Goal: Transaction & Acquisition: Download file/media

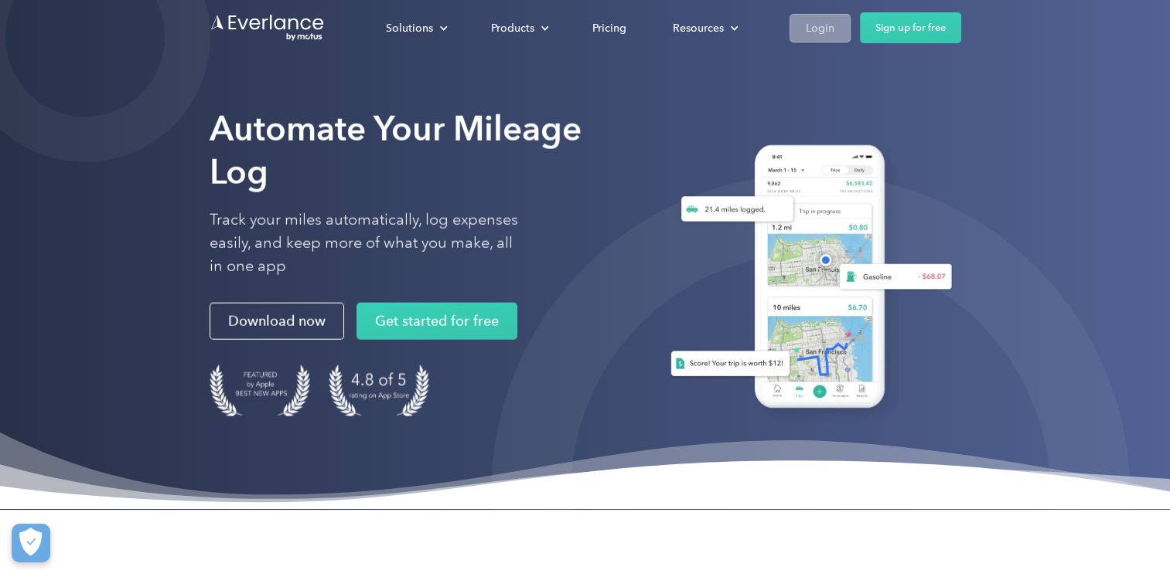
click at [816, 29] on div "Login" at bounding box center [819, 28] width 29 height 19
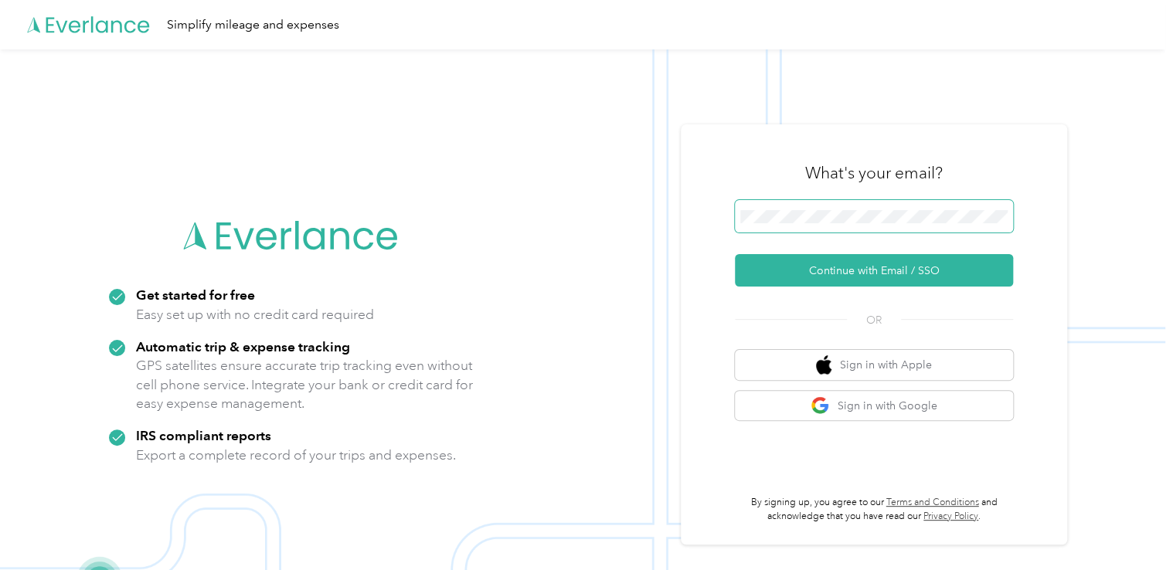
click at [782, 229] on span at bounding box center [874, 216] width 278 height 32
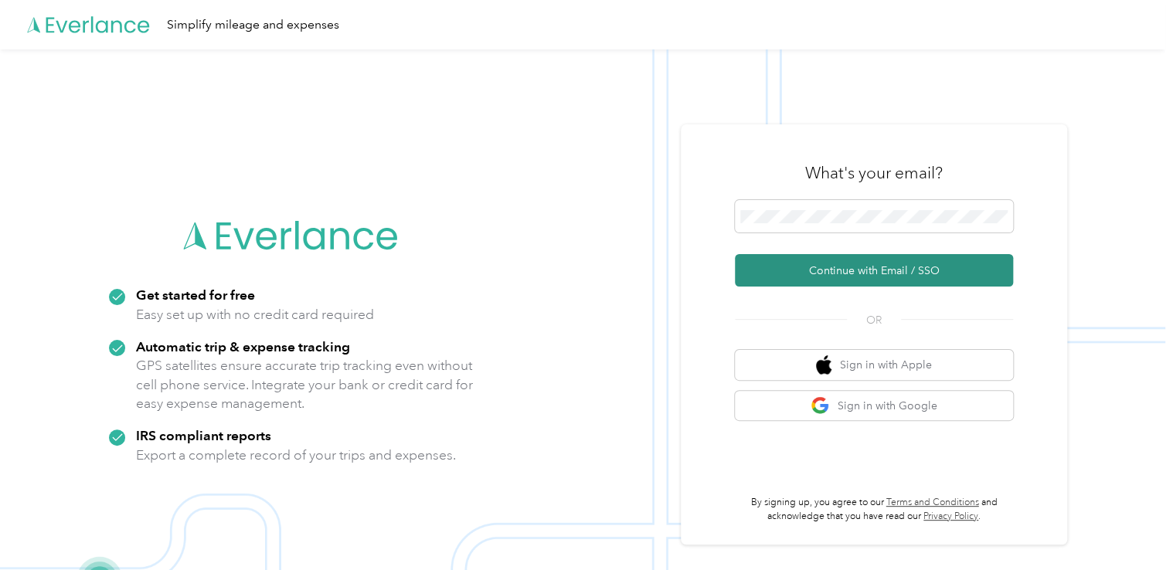
click at [829, 268] on button "Continue with Email / SSO" at bounding box center [874, 270] width 278 height 32
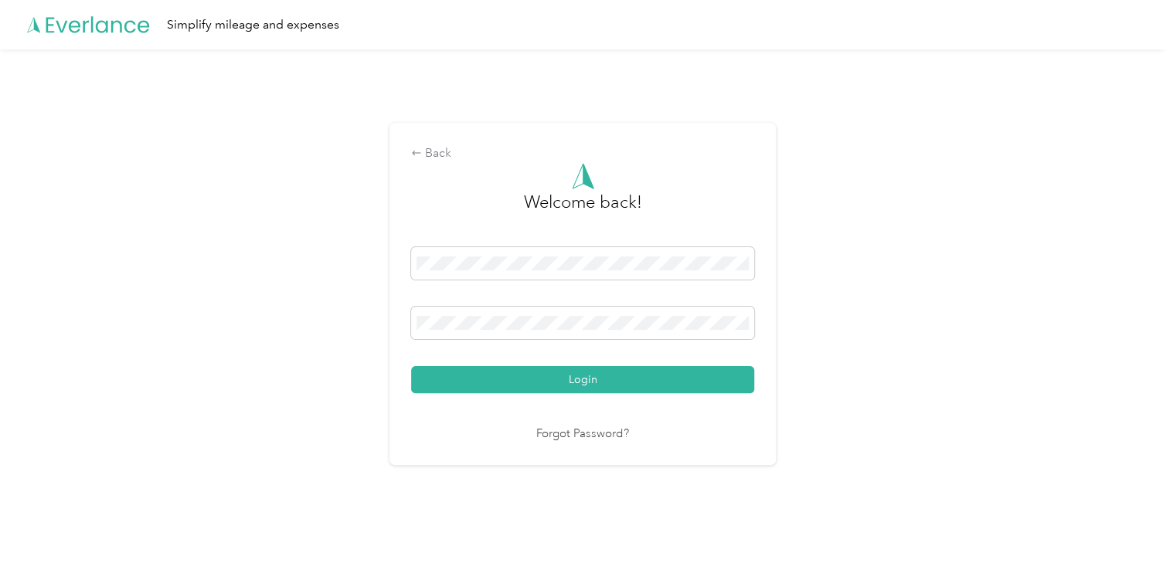
click at [575, 379] on button "Login" at bounding box center [582, 379] width 343 height 27
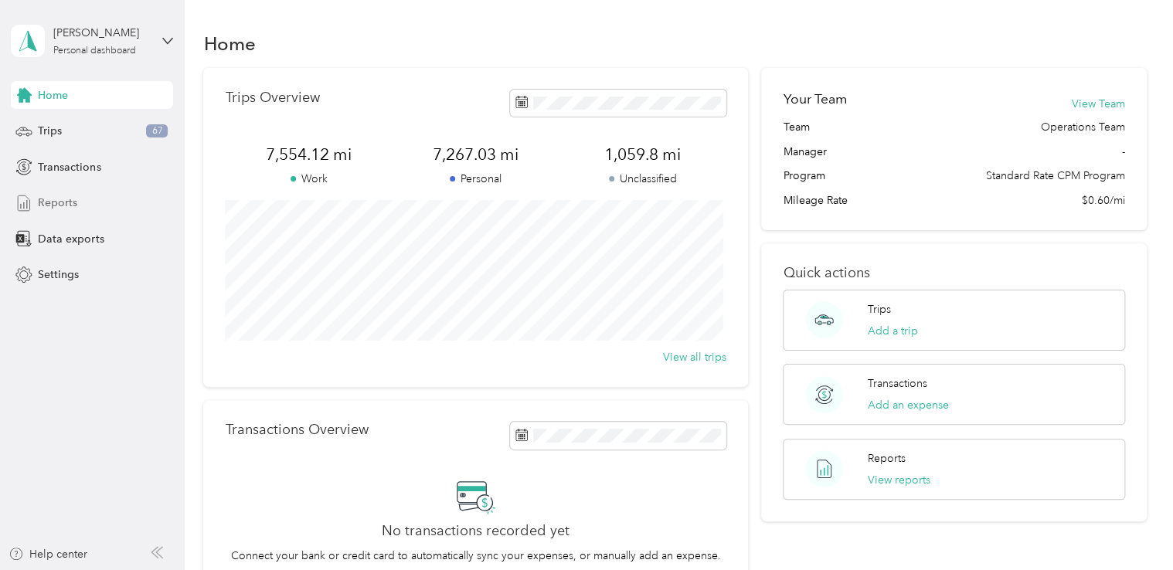
click at [57, 203] on span "Reports" at bounding box center [57, 203] width 39 height 16
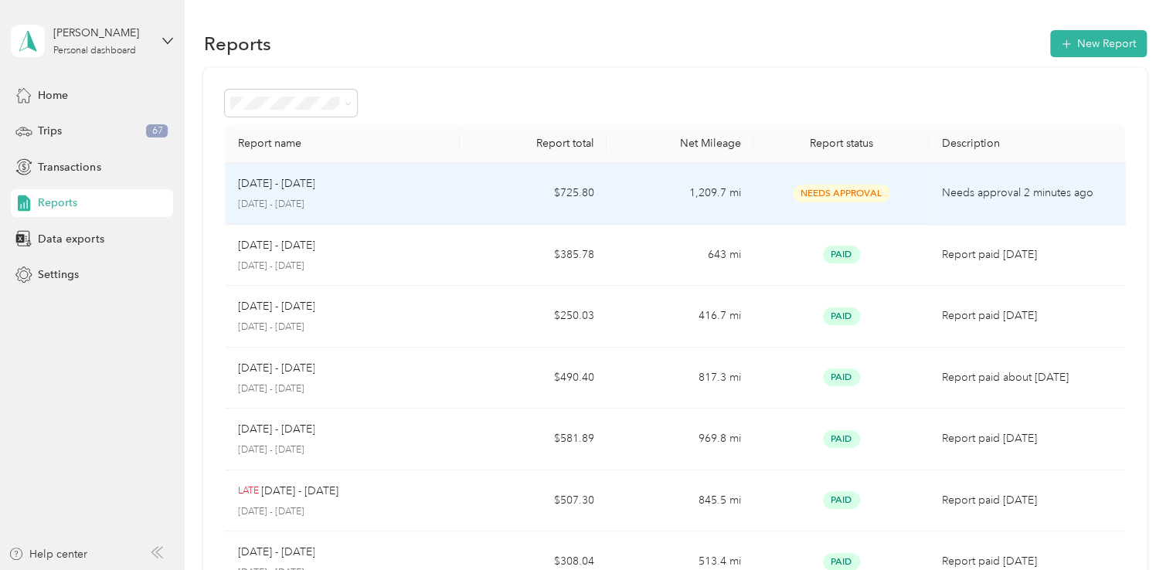
click at [954, 196] on p "Needs approval 2 minutes ago" at bounding box center [1027, 193] width 171 height 17
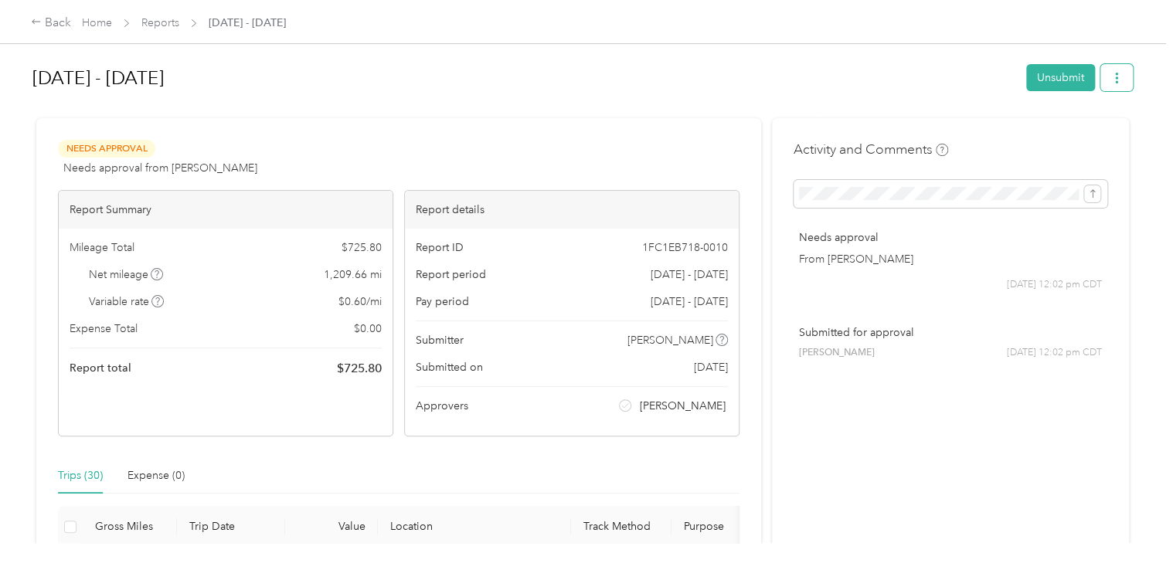
click at [1112, 79] on icon "button" at bounding box center [1117, 78] width 11 height 11
click at [1084, 128] on span "Download" at bounding box center [1069, 134] width 51 height 16
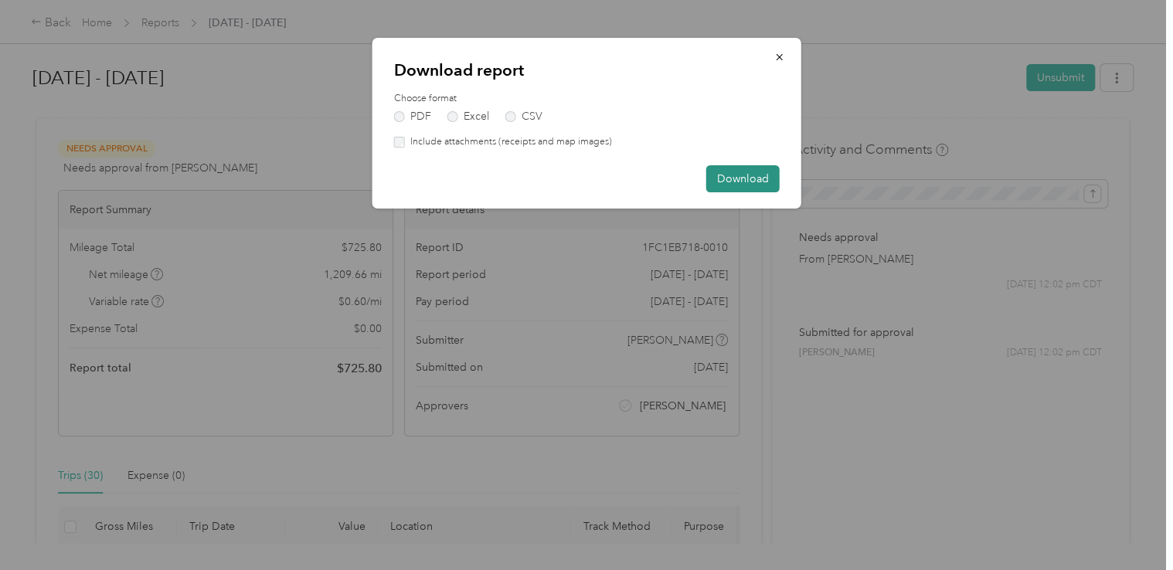
click at [744, 186] on button "Download" at bounding box center [743, 178] width 73 height 27
